Goal: Task Accomplishment & Management: Manage account settings

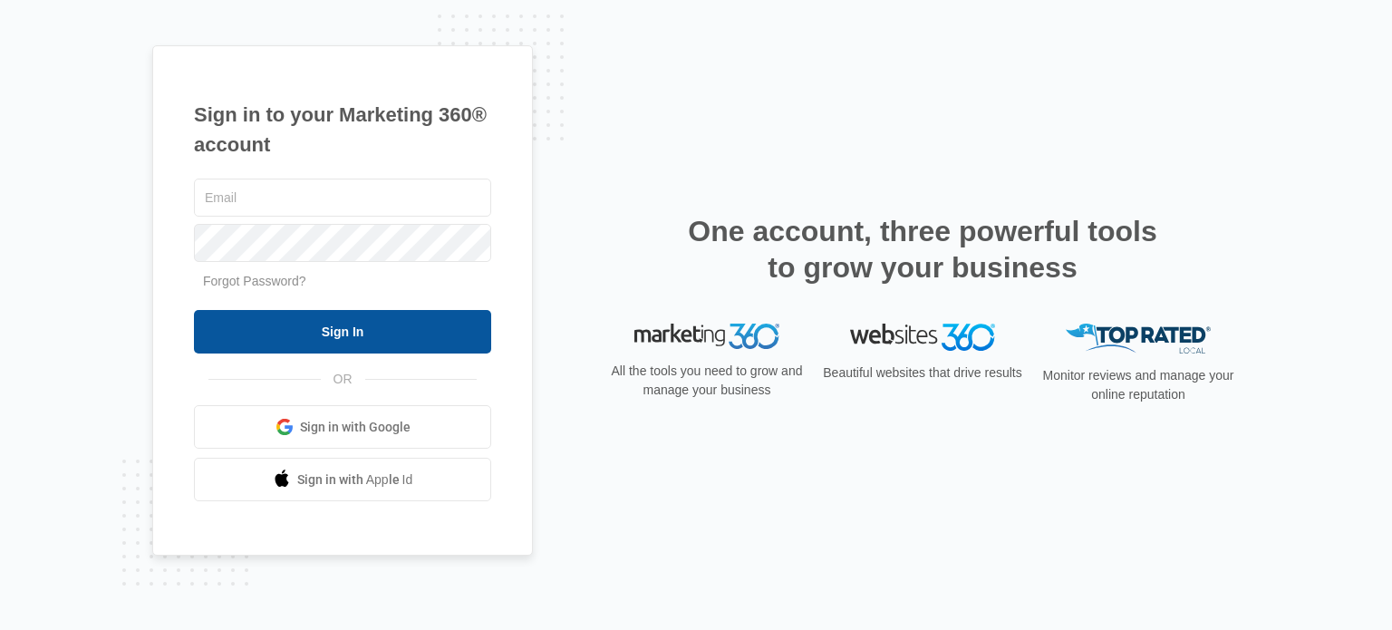
type input "[EMAIL_ADDRESS][DOMAIN_NAME]"
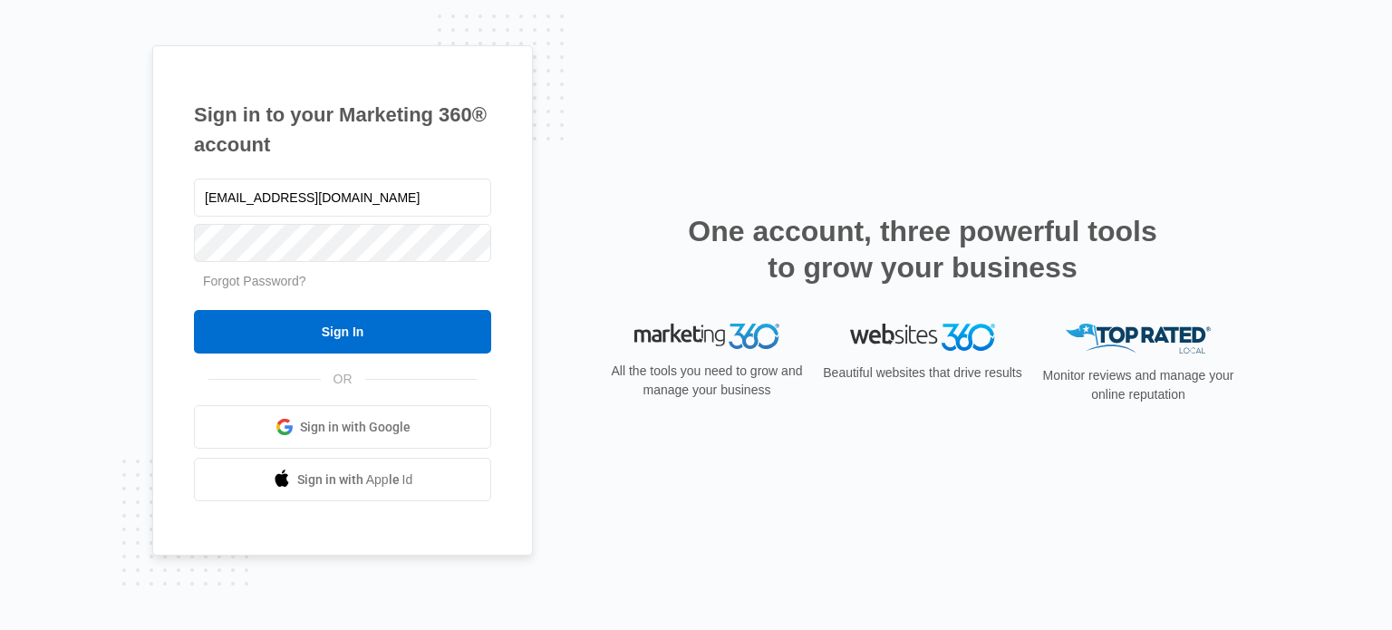
drag, startPoint x: 353, startPoint y: 329, endPoint x: 319, endPoint y: 35, distance: 295.7
click at [353, 329] on input "Sign In" at bounding box center [342, 332] width 297 height 44
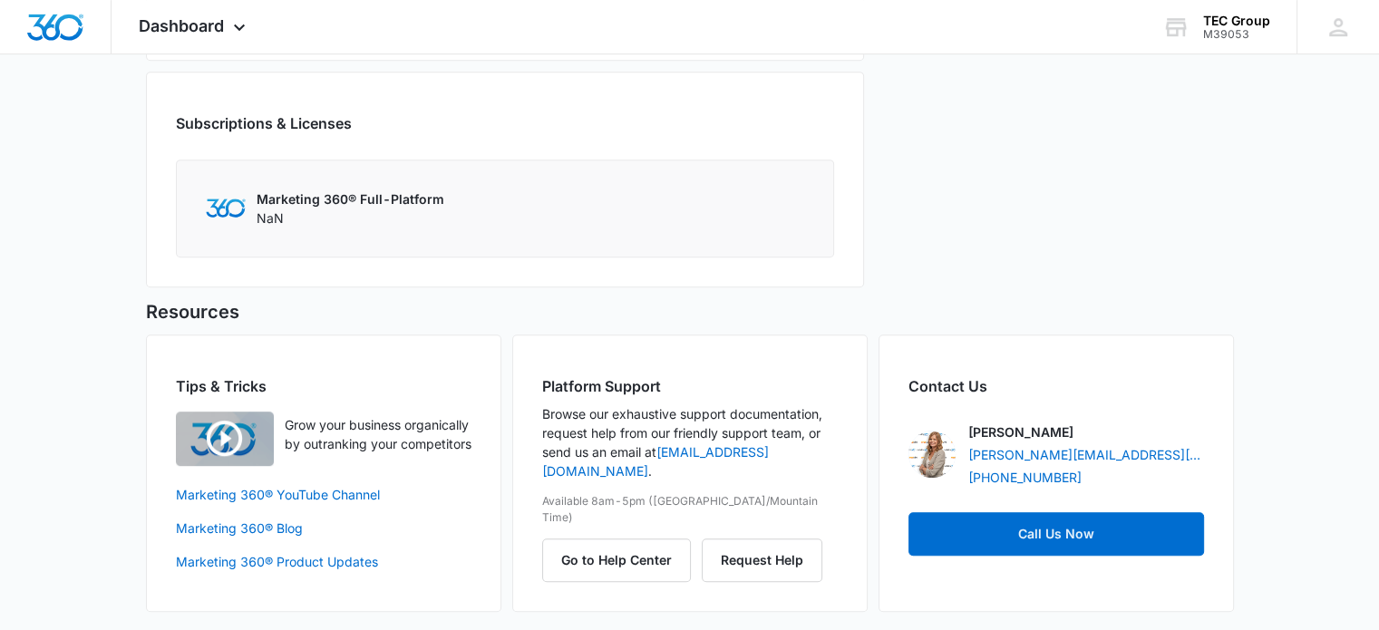
scroll to position [431, 0]
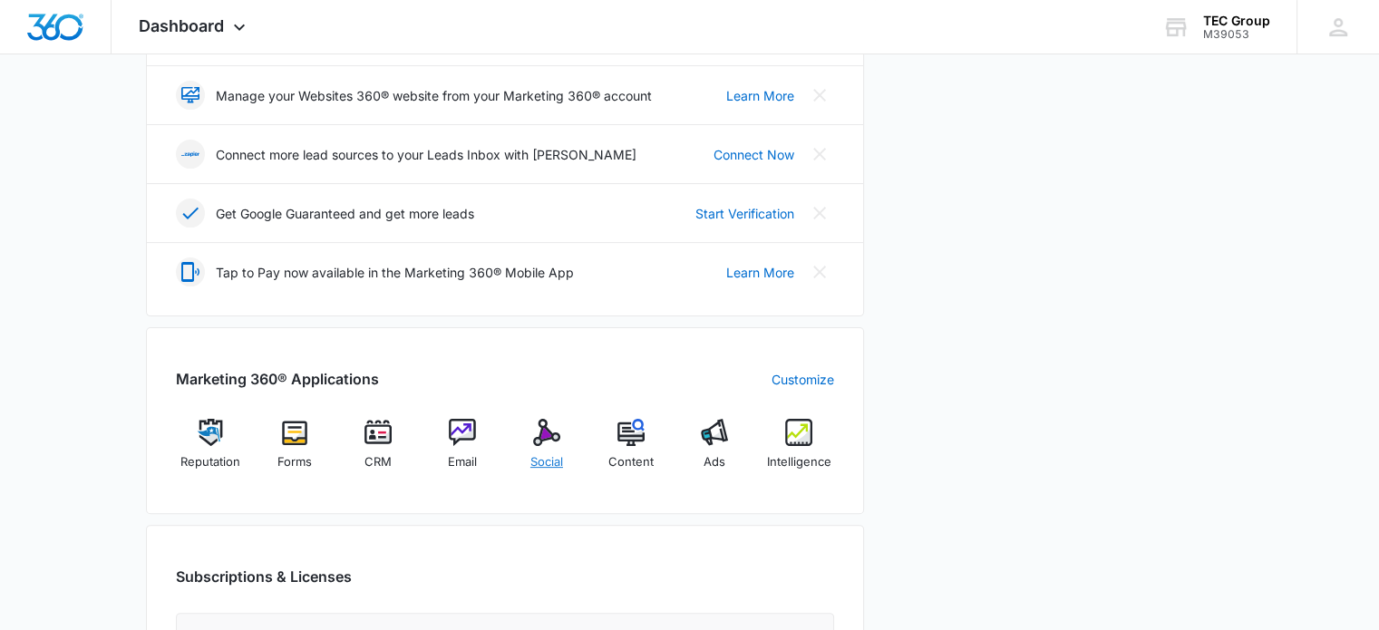
click at [537, 445] on div "Social" at bounding box center [547, 451] width 70 height 65
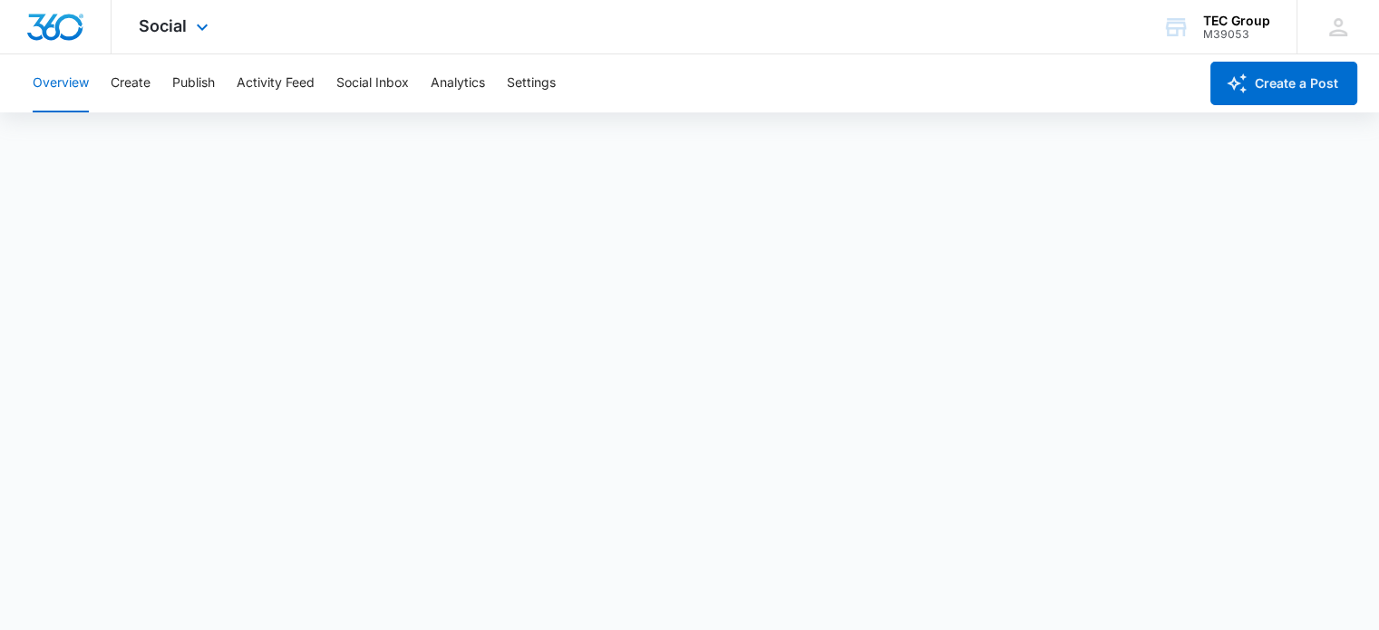
scroll to position [5, 0]
click at [1228, 24] on div "TEC Group" at bounding box center [1236, 21] width 67 height 15
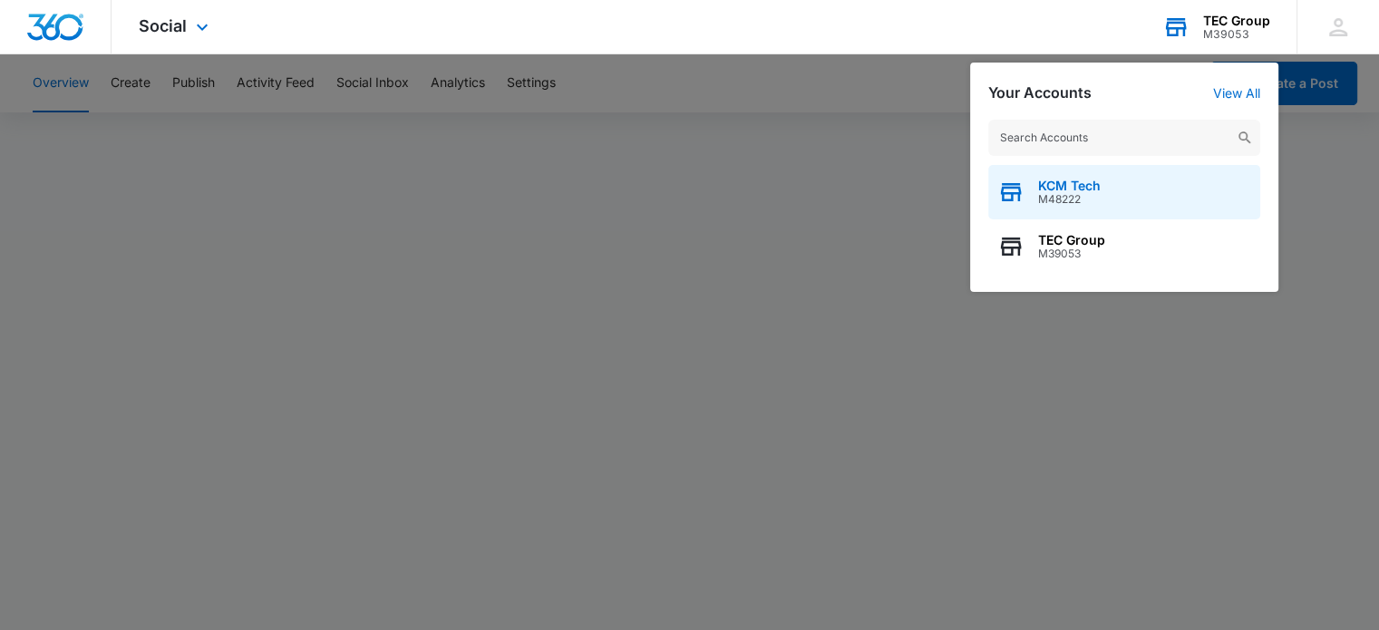
click at [1072, 184] on span "KCM Tech" at bounding box center [1069, 186] width 63 height 15
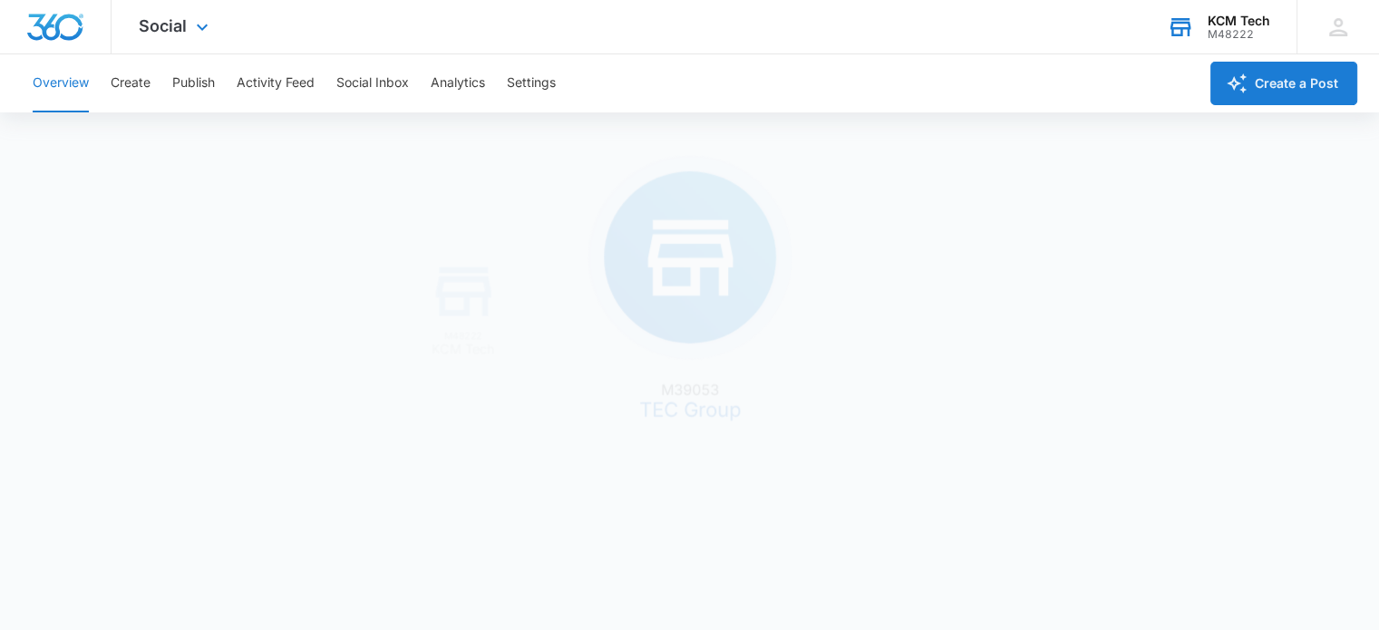
scroll to position [0, 0]
